Goal: Task Accomplishment & Management: Use online tool/utility

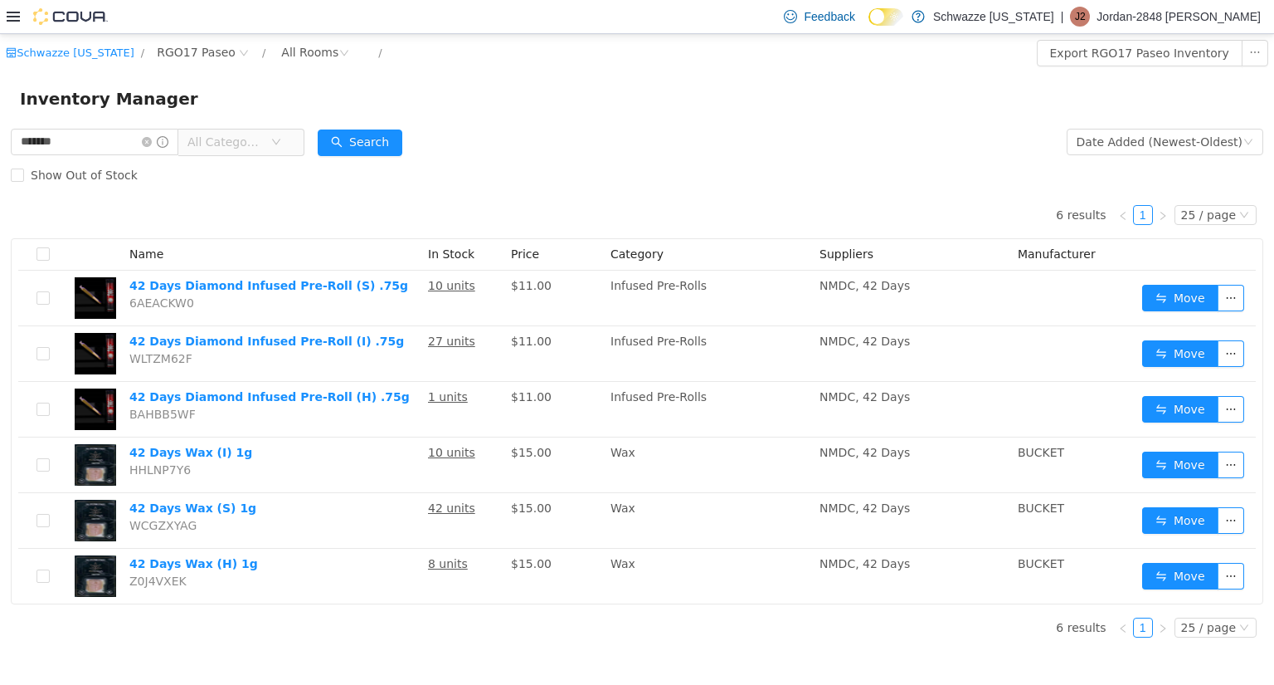
click at [15, 26] on div at bounding box center [57, 16] width 101 height 33
click at [7, 21] on icon at bounding box center [13, 17] width 13 height 10
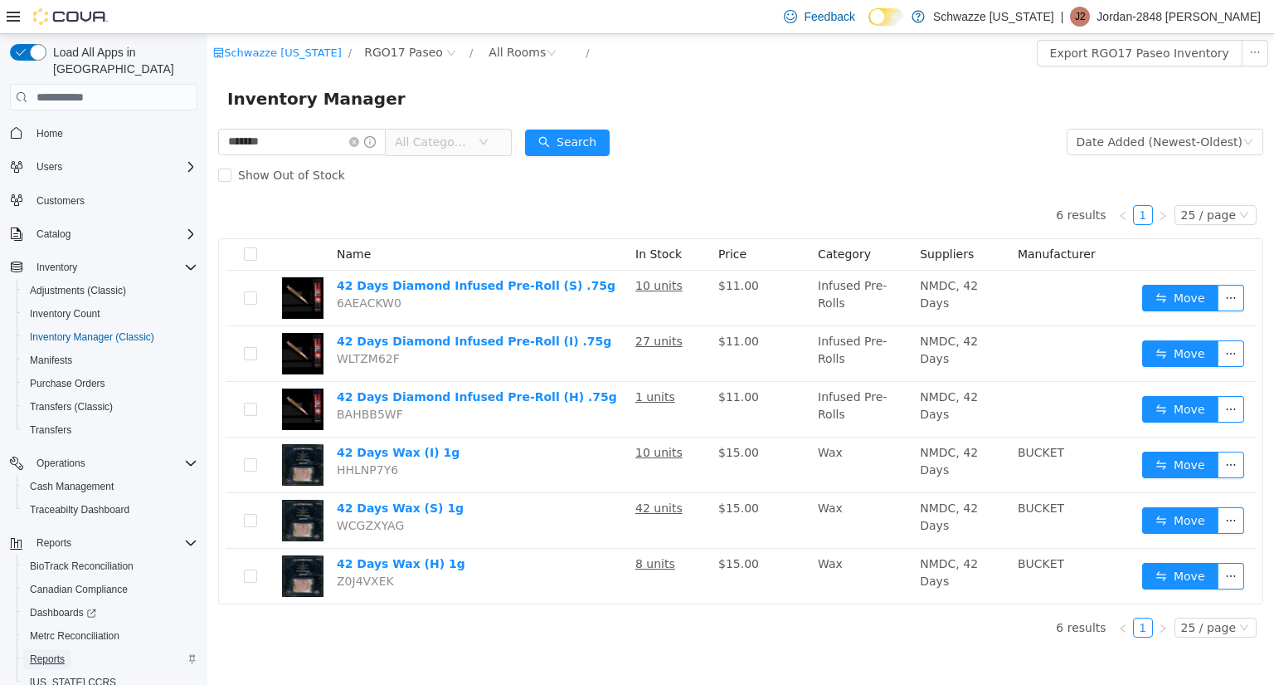
click at [50, 652] on span "Reports" at bounding box center [47, 658] width 35 height 13
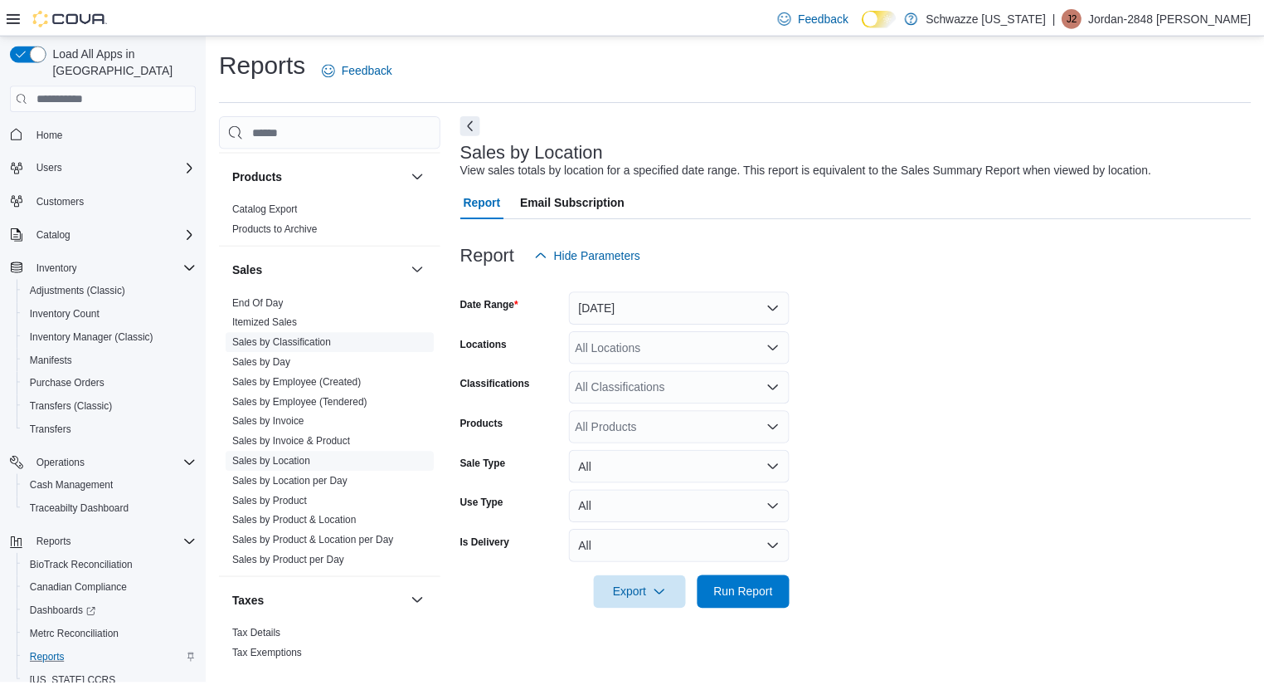
scroll to position [1062, 0]
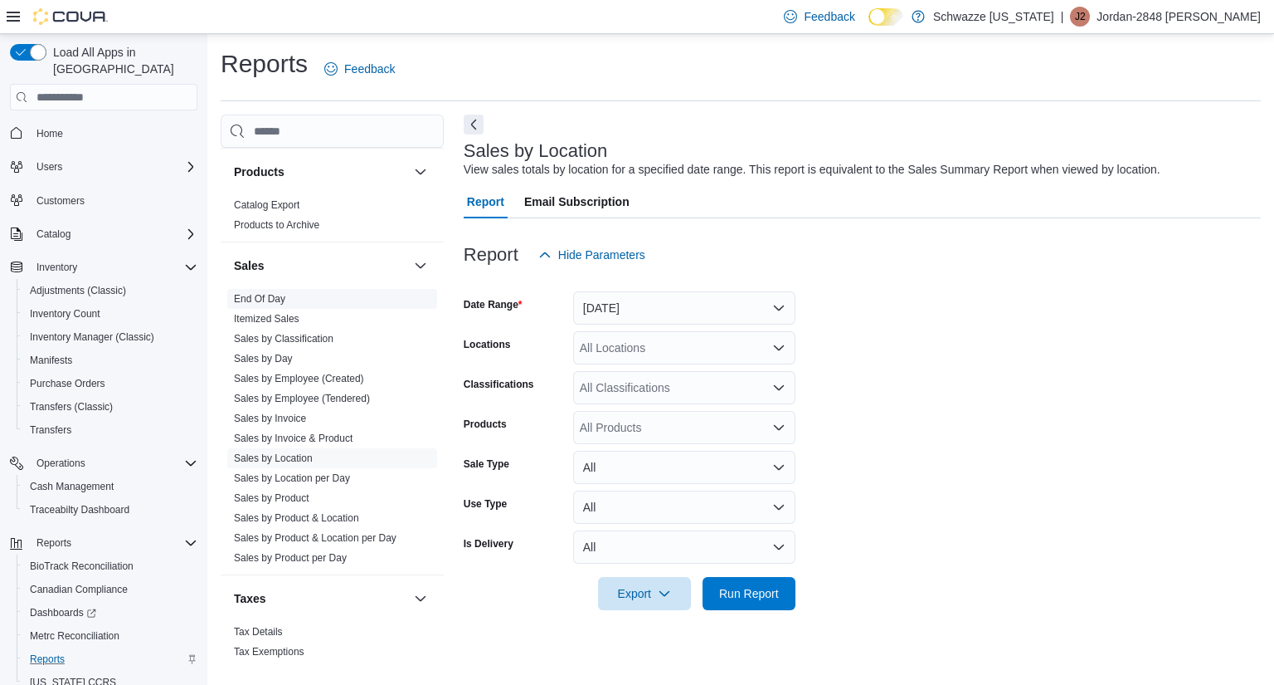
click at [249, 289] on span "End Of Day" at bounding box center [332, 299] width 210 height 20
click at [249, 295] on link "End Of Day" at bounding box center [259, 299] width 51 height 12
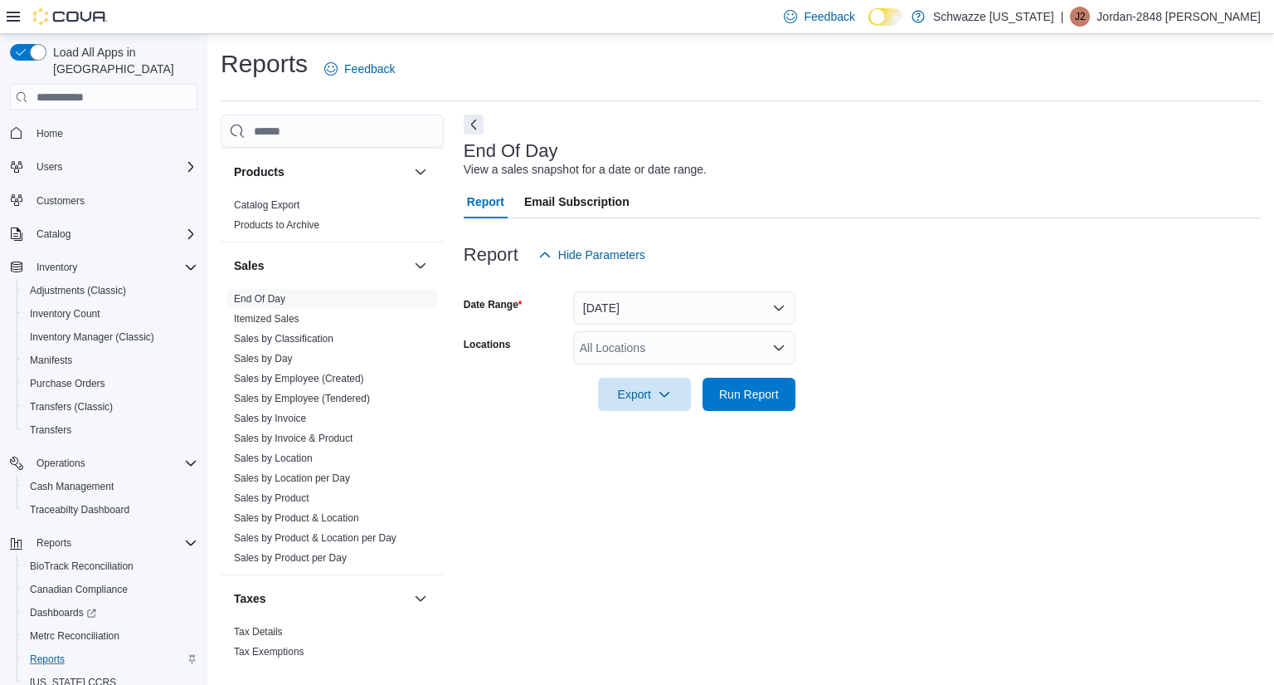
click at [634, 343] on div "All Locations" at bounding box center [684, 347] width 222 height 33
type input "***"
click at [644, 369] on span "RGO17 Paseo" at bounding box center [655, 376] width 76 height 17
click at [926, 384] on form "Date Range Today Locations RGO17 Paseo Export Run Report" at bounding box center [862, 340] width 797 height 139
click at [770, 388] on span "Run Report" at bounding box center [749, 393] width 60 height 17
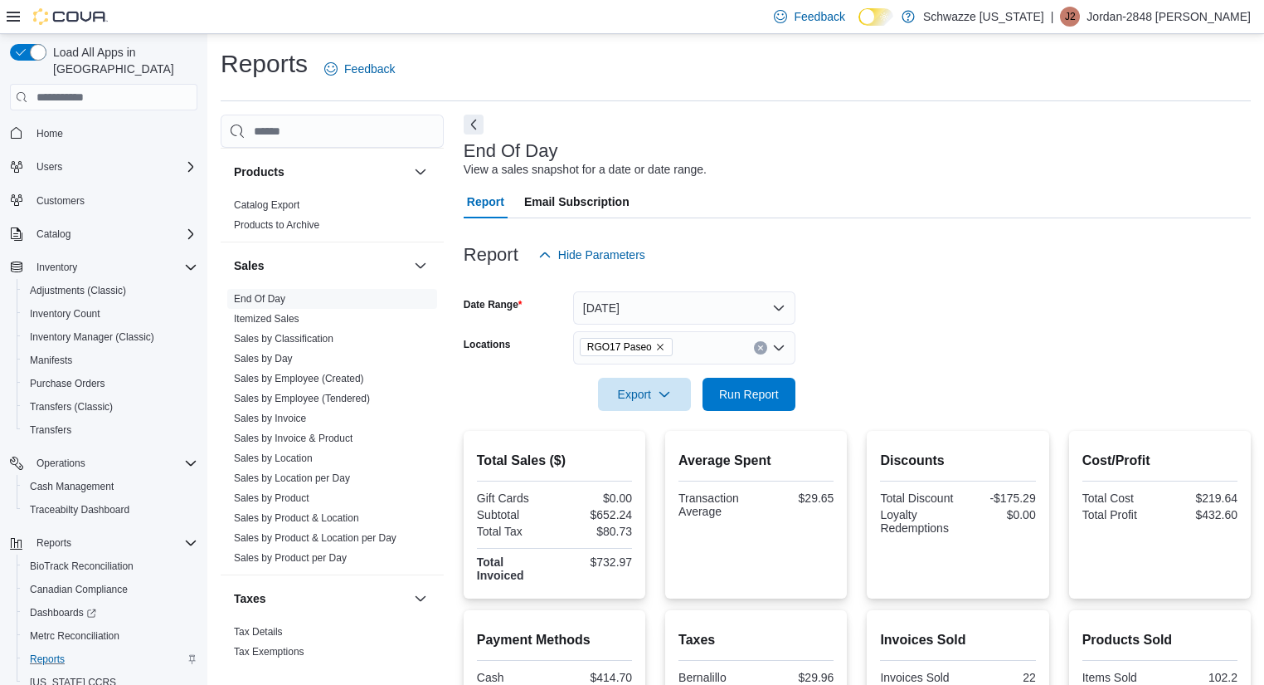
click at [1201, 15] on p "Jordan-2848 Garcia" at bounding box center [1169, 17] width 164 height 20
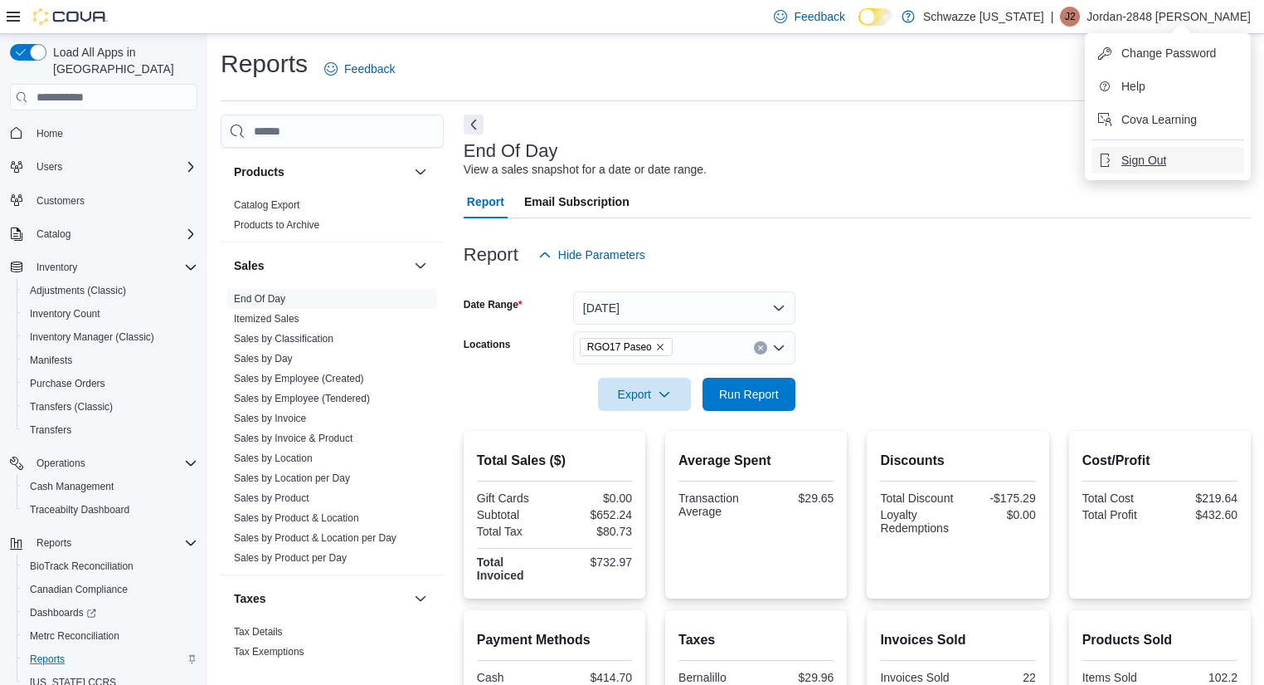
click at [1146, 159] on span "Sign Out" at bounding box center [1144, 160] width 45 height 17
